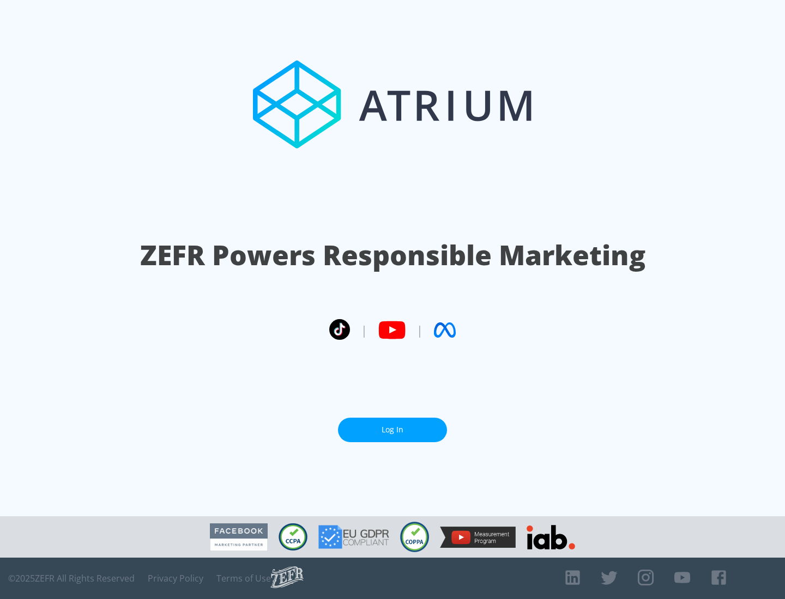
click at [392, 430] on link "Log In" at bounding box center [392, 430] width 109 height 25
